Goal: Information Seeking & Learning: Learn about a topic

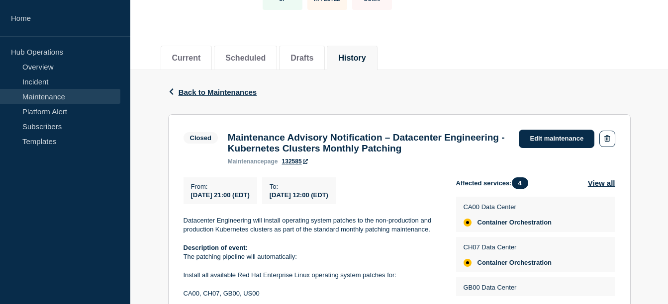
click at [41, 98] on link "Maintenance" at bounding box center [60, 96] width 120 height 15
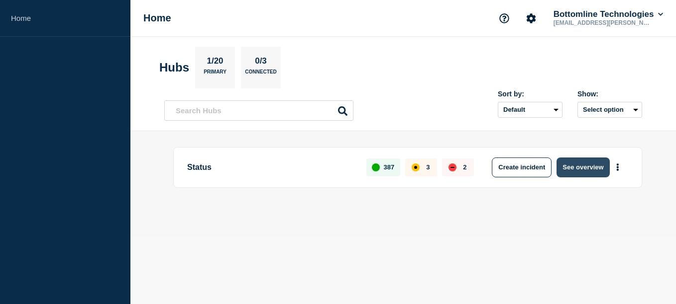
click at [581, 160] on button "See overview" at bounding box center [582, 168] width 53 height 20
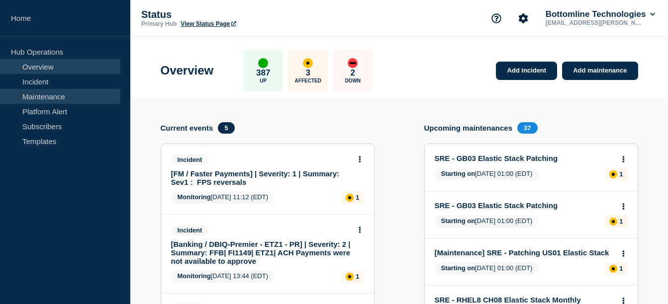
click at [52, 98] on link "Maintenance" at bounding box center [60, 96] width 120 height 15
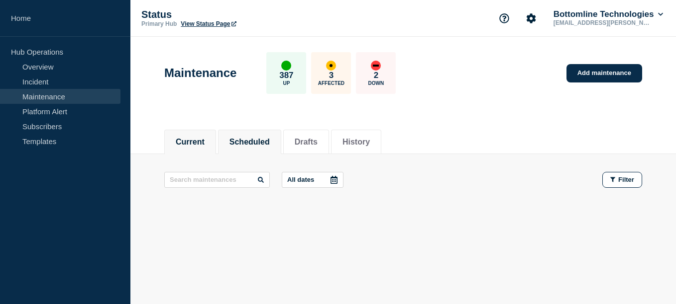
click at [264, 138] on button "Scheduled" at bounding box center [249, 142] width 40 height 9
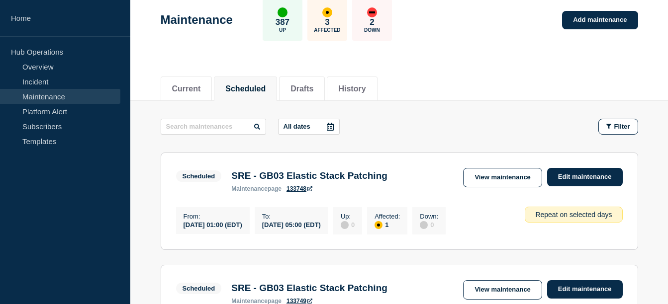
scroll to position [59, 0]
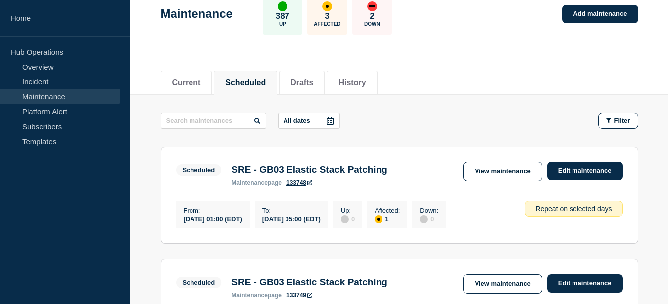
click at [330, 120] on icon at bounding box center [330, 121] width 8 height 8
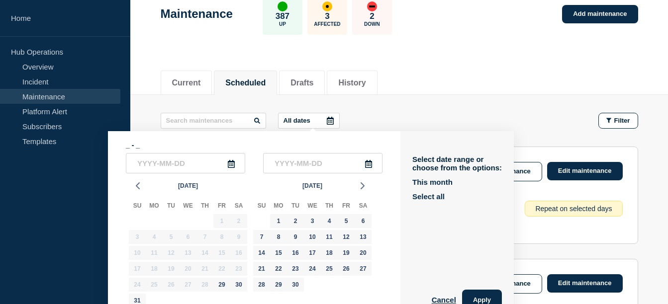
scroll to position [77, 0]
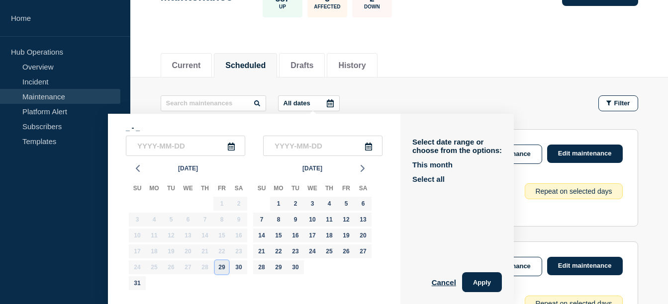
click at [226, 266] on div "29" at bounding box center [222, 268] width 14 height 14
type input "2025-08-29"
click at [297, 218] on div "9" at bounding box center [296, 220] width 14 height 14
type input "2025-09-09"
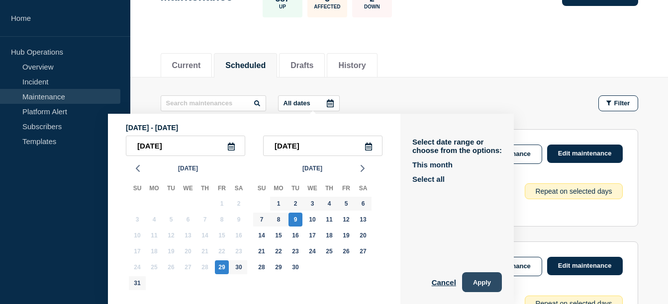
click at [487, 285] on button "Apply" at bounding box center [482, 283] width 40 height 20
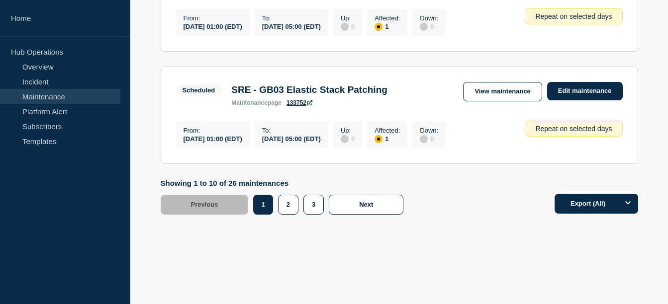
scroll to position [1253, 0]
click at [290, 205] on button "2" at bounding box center [288, 205] width 20 height 20
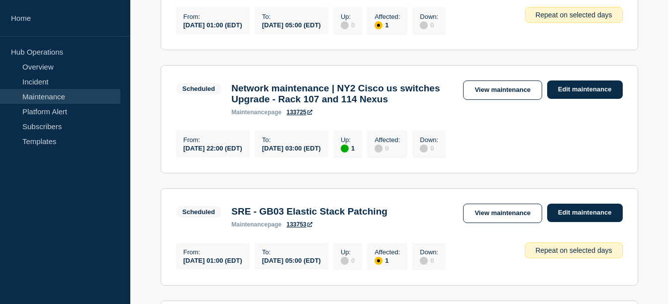
scroll to position [254, 0]
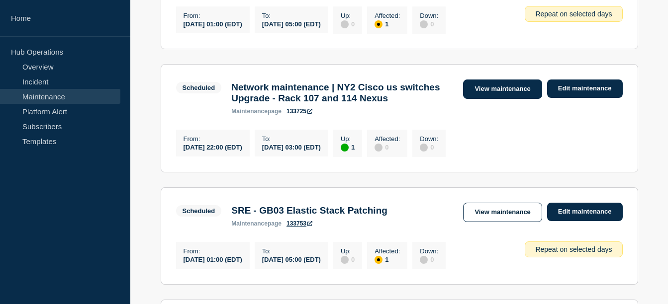
click at [500, 99] on link "View maintenance" at bounding box center [502, 89] width 79 height 19
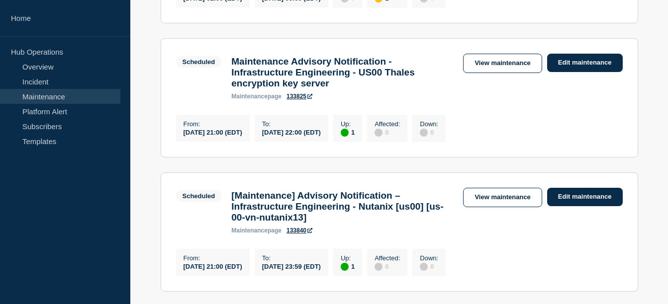
scroll to position [989, 0]
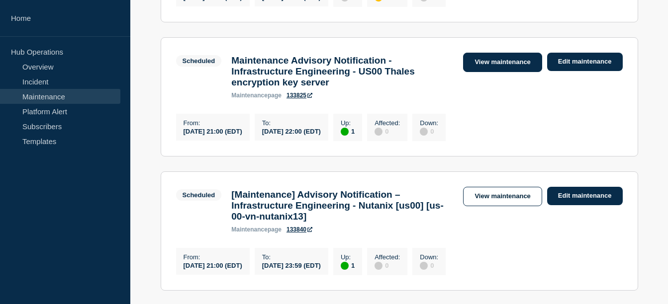
click at [485, 72] on link "View maintenance" at bounding box center [502, 62] width 79 height 19
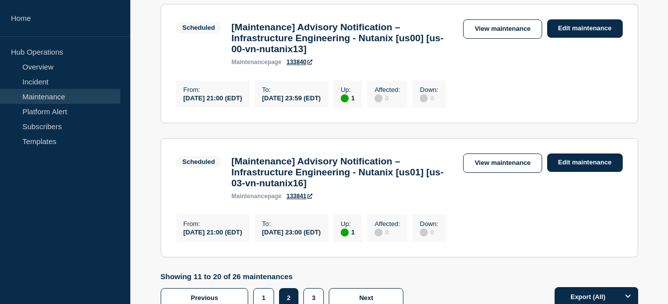
scroll to position [1162, 0]
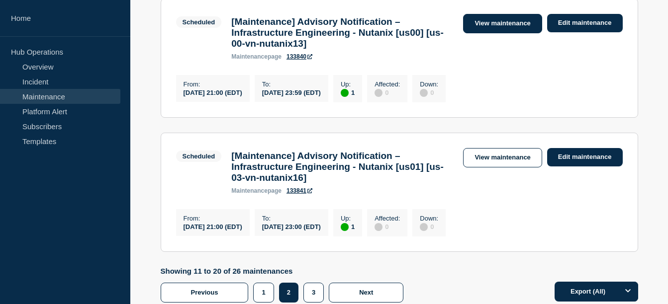
click at [501, 33] on link "View maintenance" at bounding box center [502, 23] width 79 height 19
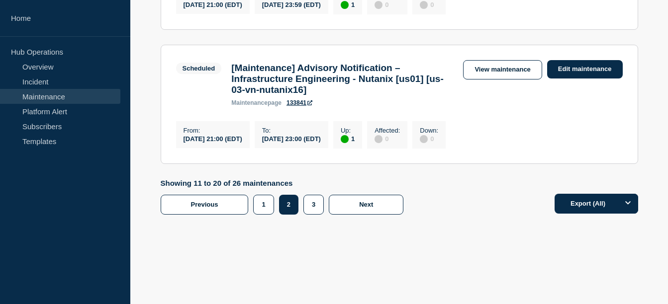
scroll to position [1319, 0]
click at [500, 80] on link "View maintenance" at bounding box center [502, 69] width 79 height 19
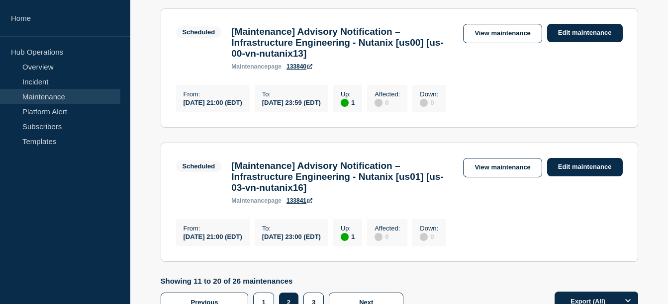
scroll to position [1347, 0]
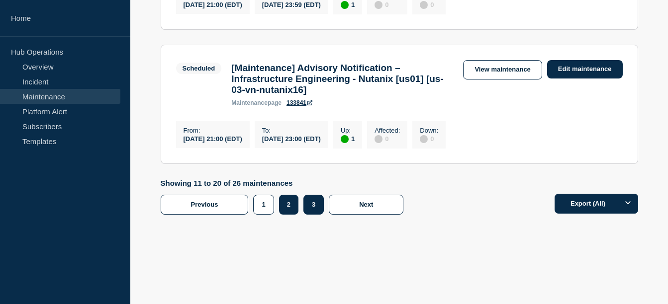
click at [307, 208] on button "3" at bounding box center [313, 205] width 20 height 20
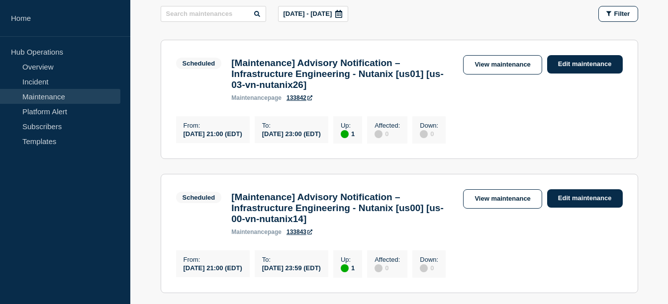
scroll to position [170, 0]
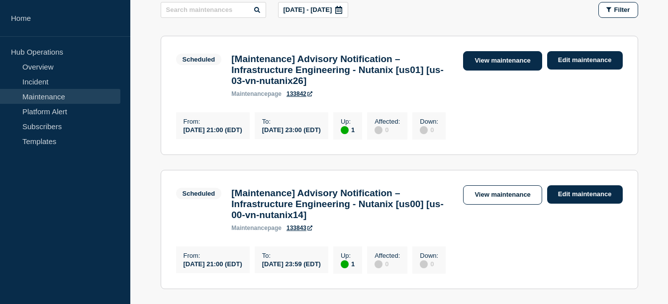
click at [477, 59] on link "View maintenance" at bounding box center [502, 60] width 79 height 19
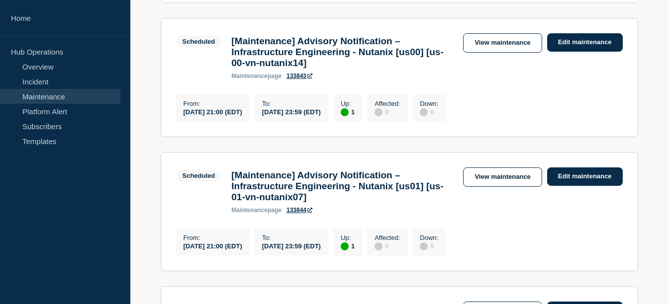
scroll to position [324, 0]
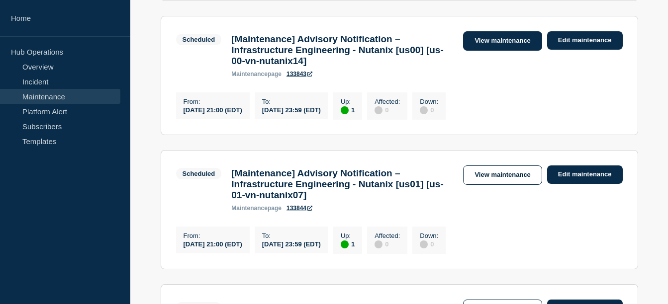
click at [511, 50] on link "View maintenance" at bounding box center [502, 40] width 79 height 19
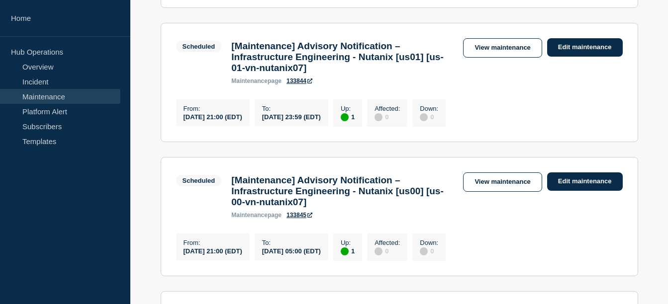
scroll to position [473, 0]
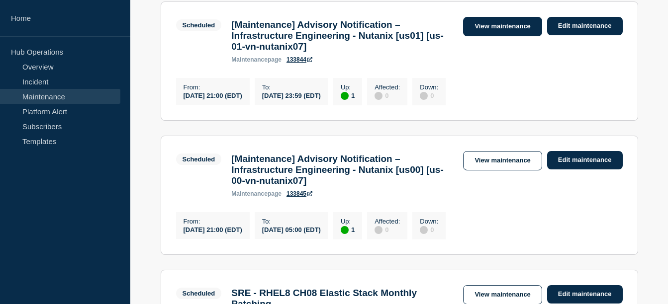
click at [505, 36] on link "View maintenance" at bounding box center [502, 26] width 79 height 19
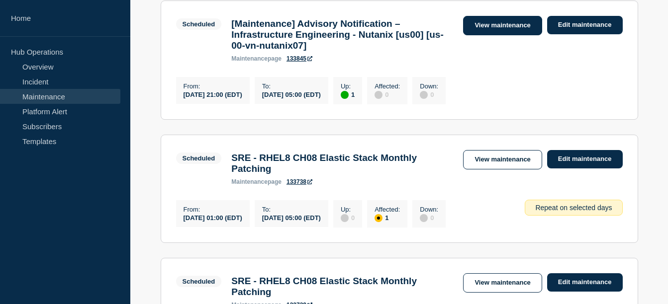
scroll to position [611, 0]
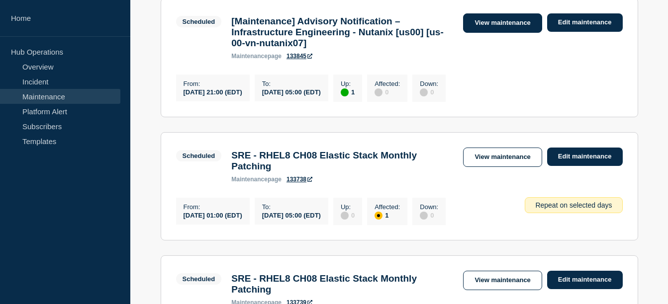
click at [502, 33] on link "View maintenance" at bounding box center [502, 22] width 79 height 19
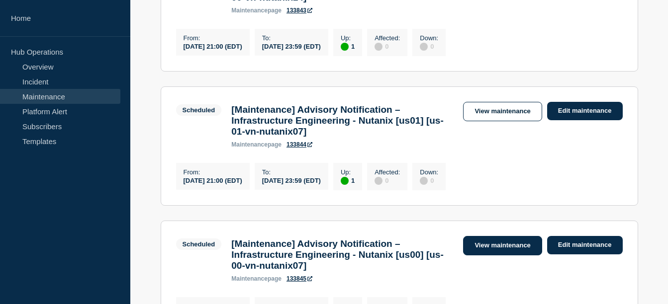
scroll to position [0, 0]
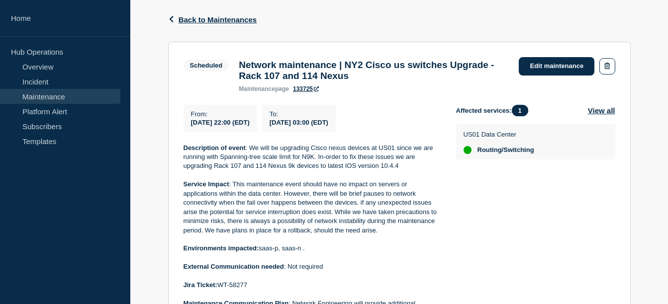
scroll to position [156, 0]
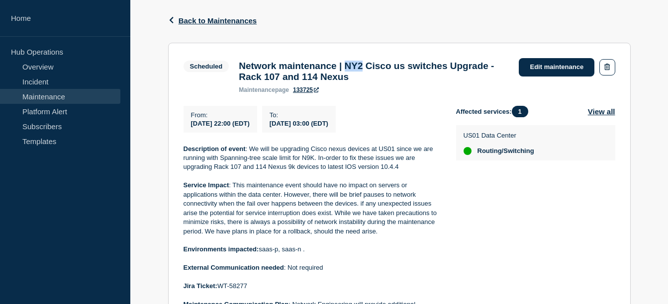
drag, startPoint x: 363, startPoint y: 68, endPoint x: 382, endPoint y: 66, distance: 19.0
click at [382, 66] on h3 "Network maintenance | NY2 Cisco us switches Upgrade - Rack 107 and 114 Nexus" at bounding box center [374, 72] width 270 height 22
click at [429, 236] on p "Service Impact : This maintenance event should have no impact on servers or app…" at bounding box center [312, 208] width 257 height 55
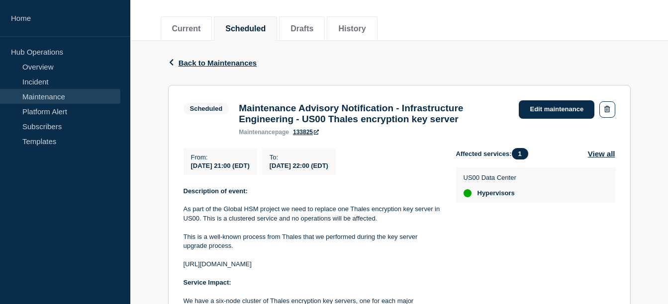
scroll to position [116, 0]
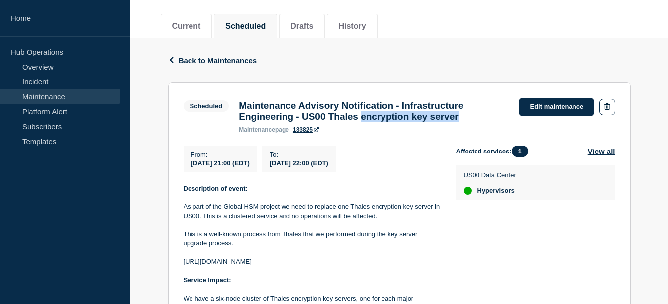
drag, startPoint x: 378, startPoint y: 120, endPoint x: 490, endPoint y: 117, distance: 112.0
click at [490, 117] on h3 "Maintenance Advisory Notification - Infrastructure Engineering - US00 Thales en…" at bounding box center [374, 111] width 270 height 22
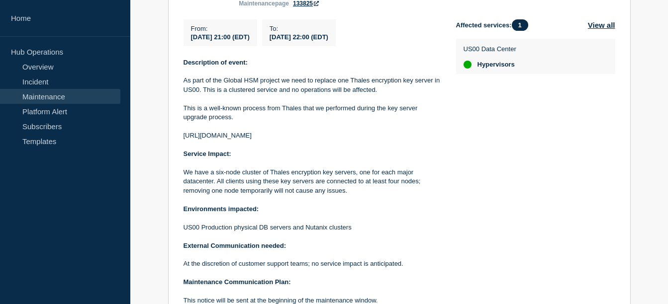
scroll to position [243, 0]
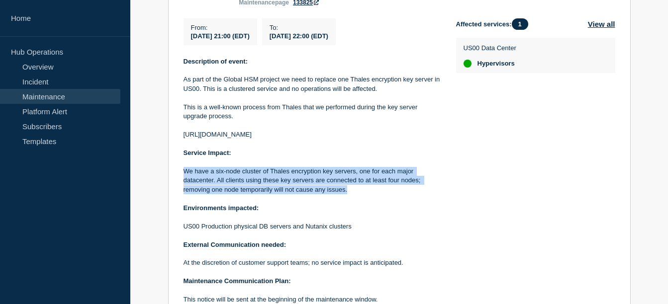
drag, startPoint x: 348, startPoint y: 198, endPoint x: 182, endPoint y: 175, distance: 167.3
click at [182, 175] on section "Scheduled Maintenance Advisory Notification - Infrastructure Engineering - US00…" at bounding box center [399, 151] width 463 height 393
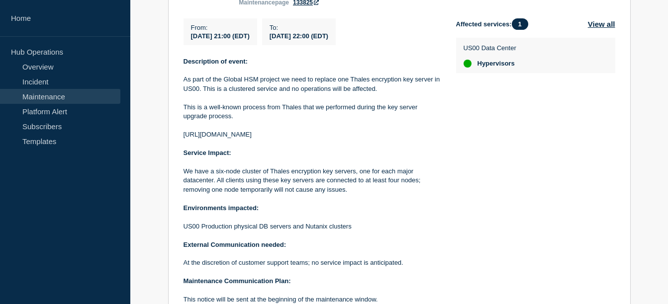
click at [360, 203] on p at bounding box center [312, 199] width 257 height 9
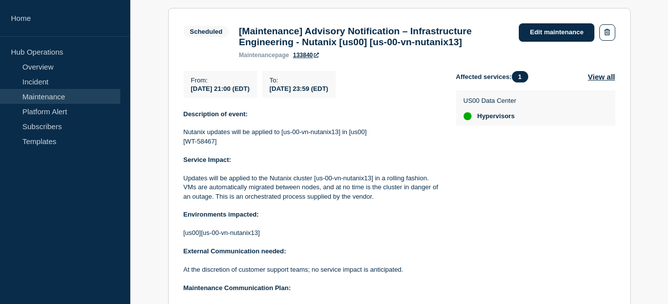
scroll to position [193, 0]
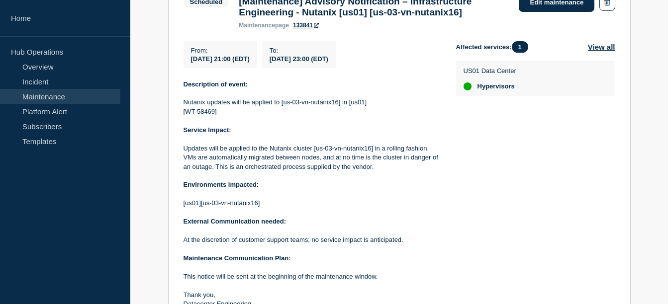
scroll to position [221, 0]
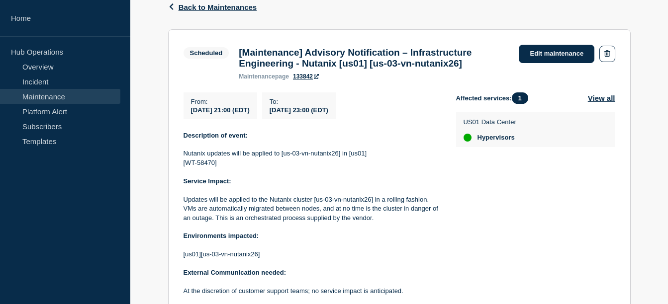
scroll to position [178, 0]
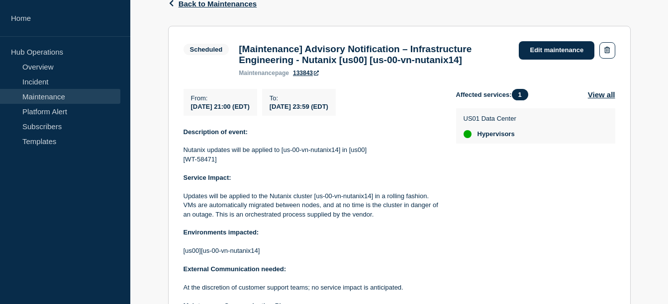
scroll to position [175, 0]
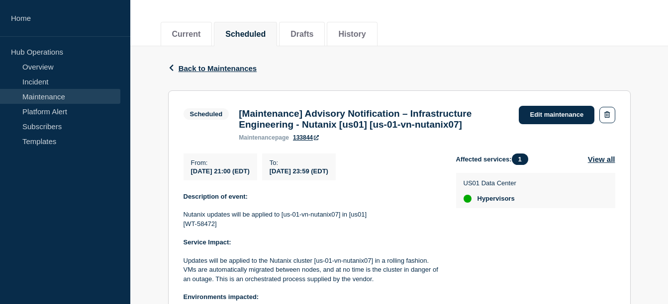
scroll to position [141, 0]
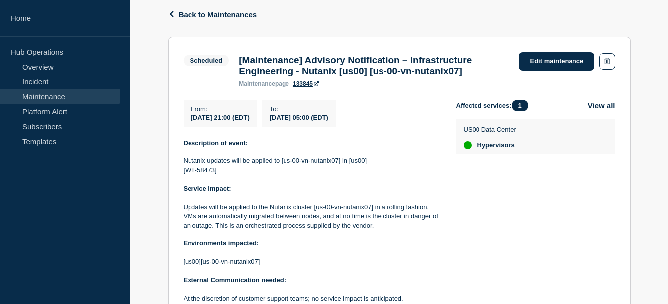
scroll to position [163, 0]
